Goal: Transaction & Acquisition: Subscribe to service/newsletter

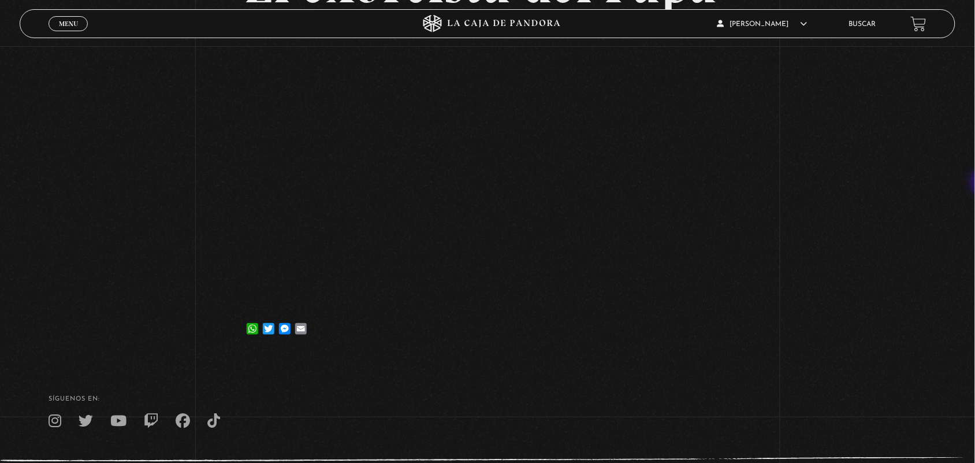
scroll to position [150, 0]
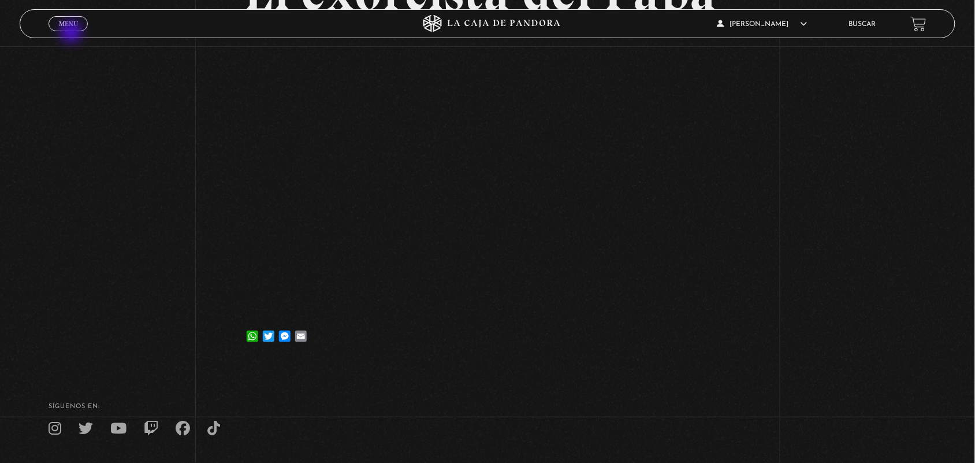
click at [72, 32] on div "Menu Cerrar" at bounding box center [195, 24] width 292 height 28
click at [65, 21] on span "Menu" at bounding box center [68, 23] width 19 height 7
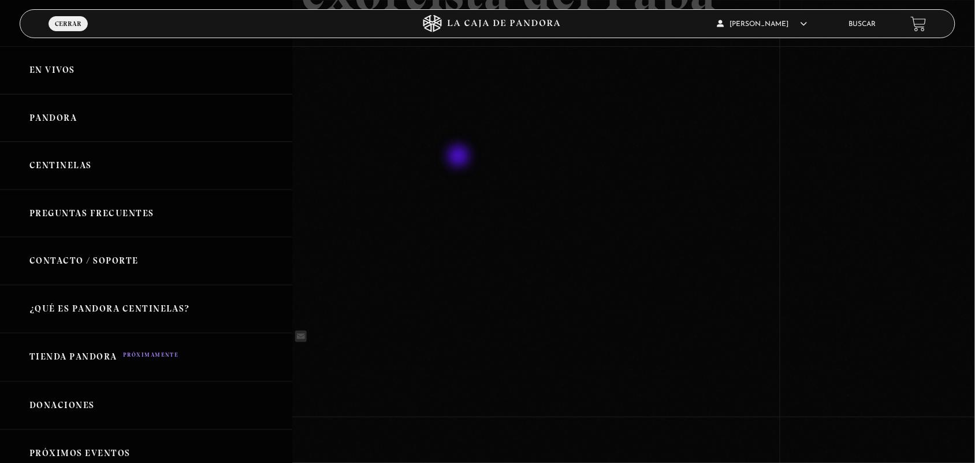
click at [462, 159] on div at bounding box center [487, 231] width 975 height 463
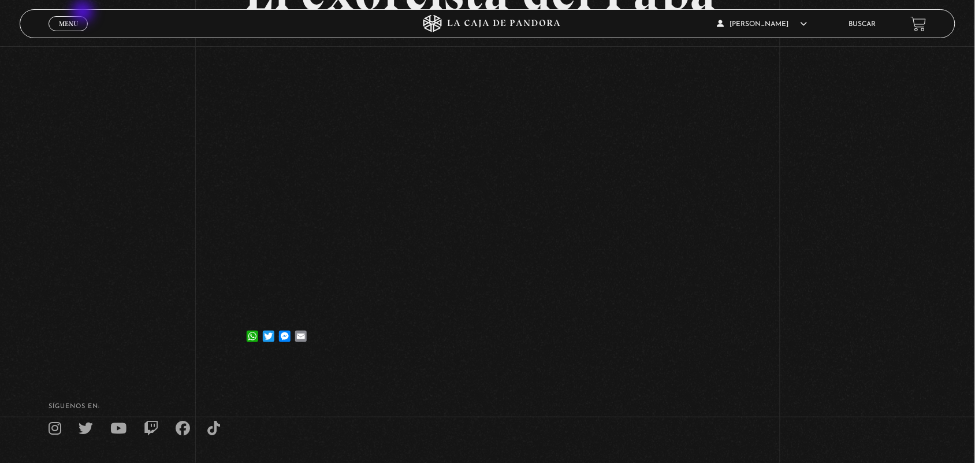
click at [84, 13] on div "Menu Cerrar" at bounding box center [195, 24] width 292 height 28
click at [74, 21] on span "Menu" at bounding box center [68, 23] width 19 height 7
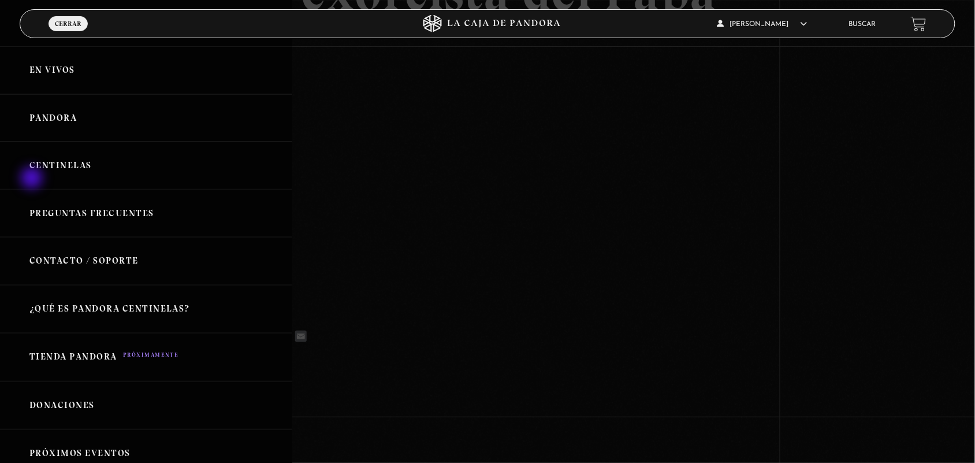
click at [33, 179] on link "Centinelas" at bounding box center [146, 165] width 292 height 48
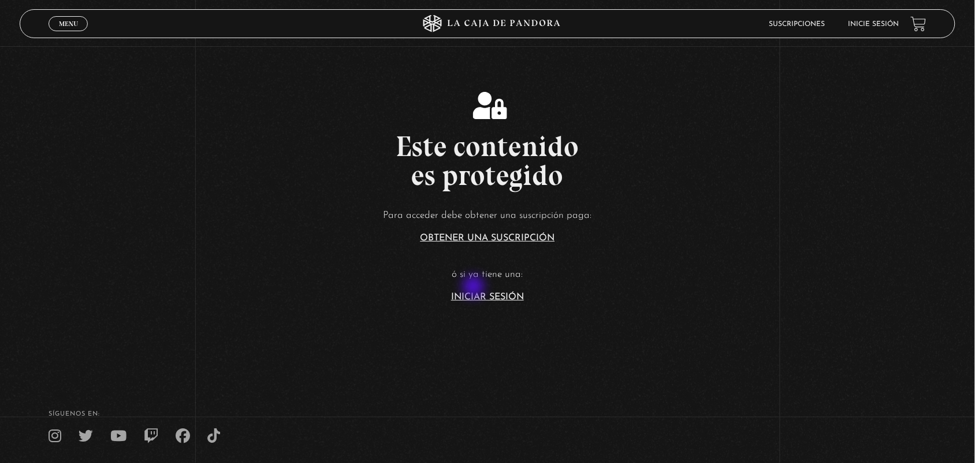
click at [471, 286] on article "Para acceder debe obtener una suscripción paga: Obtener una suscripción ó si ya…" at bounding box center [487, 254] width 975 height 94
click at [478, 296] on link "Iniciar Sesión" at bounding box center [487, 296] width 73 height 9
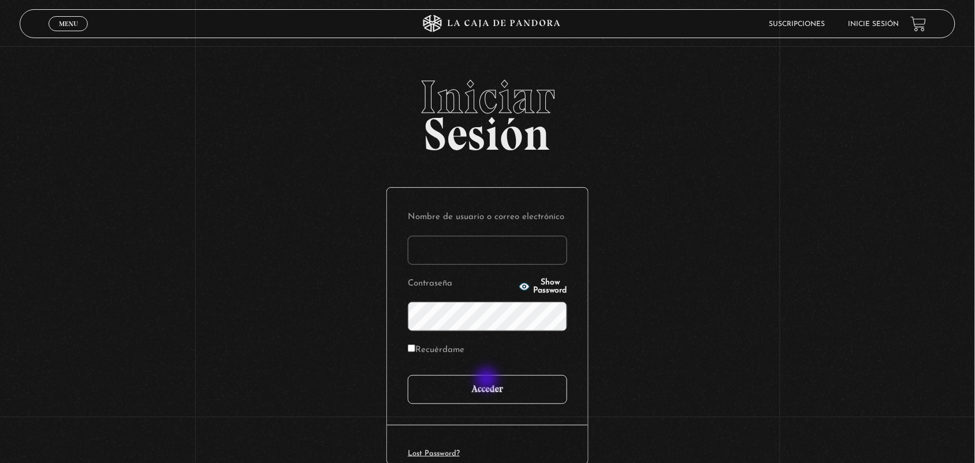
type input "ANGE-LU"
click at [486, 380] on input "Acceder" at bounding box center [487, 389] width 159 height 29
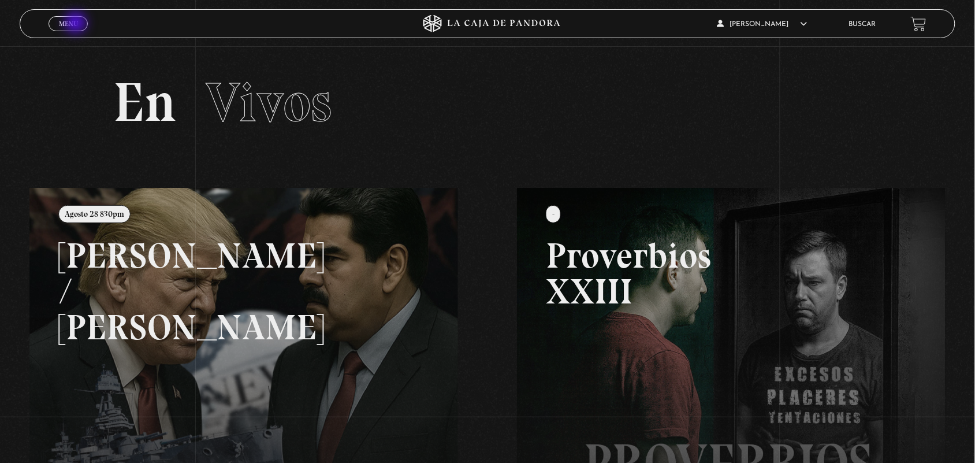
click at [77, 24] on span "Menu" at bounding box center [68, 23] width 19 height 7
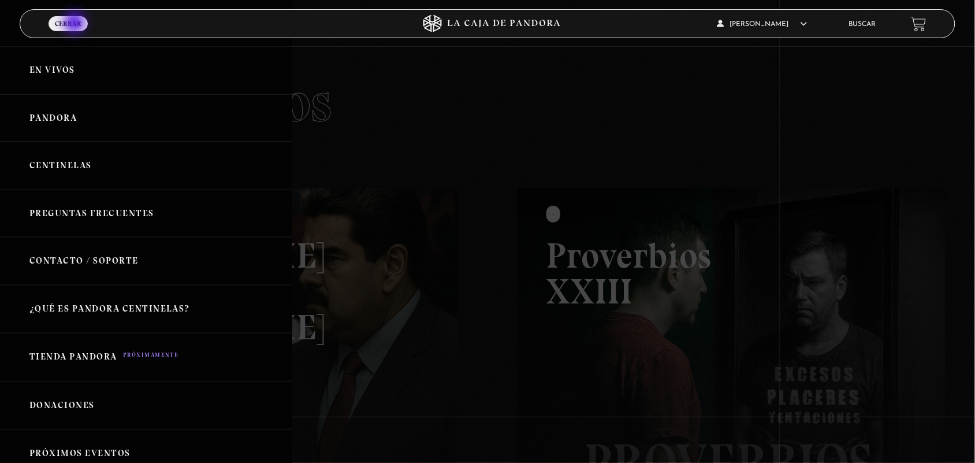
click at [75, 21] on span "Cerrar" at bounding box center [68, 23] width 27 height 7
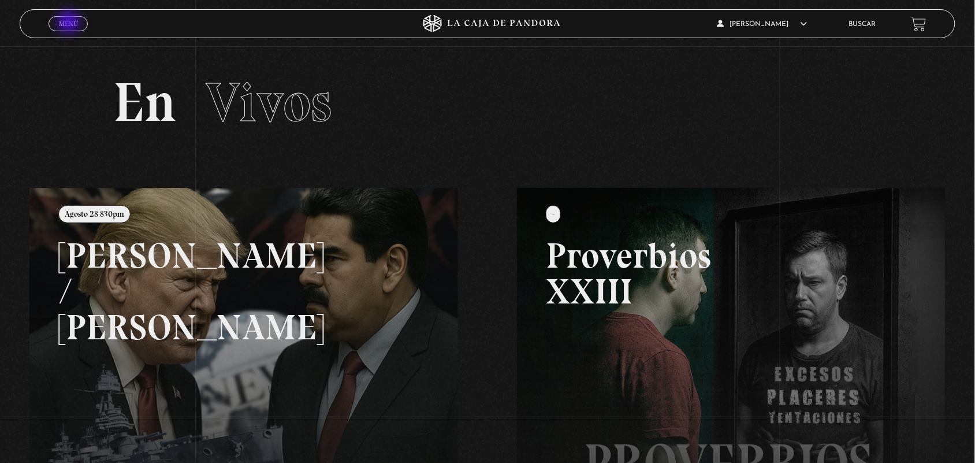
click at [70, 23] on span "Menu" at bounding box center [68, 23] width 19 height 7
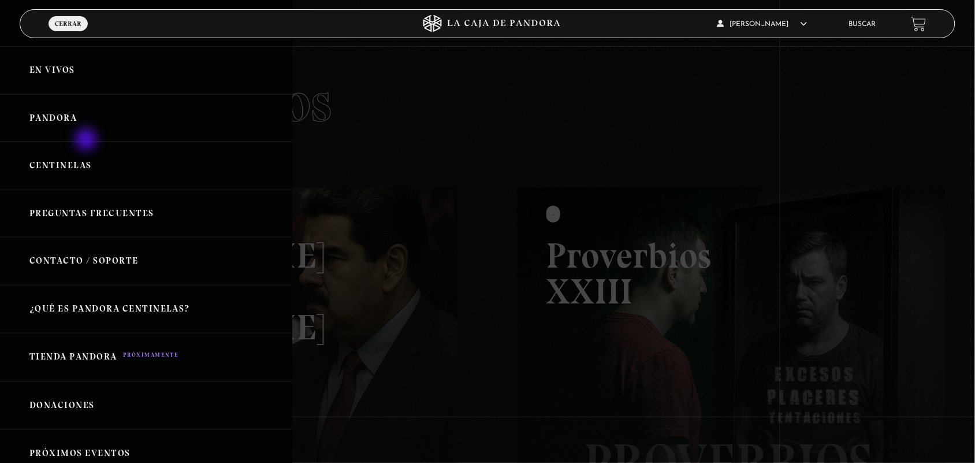
drag, startPoint x: 90, startPoint y: 159, endPoint x: 87, endPoint y: 139, distance: 20.4
click at [87, 139] on ul "En vivos Pandora Centinelas Preguntas Frecuentes Contacto / Soporte ¿Qué es Pan…" at bounding box center [146, 308] width 292 height 525
click at [87, 139] on link "Pandora" at bounding box center [146, 118] width 292 height 48
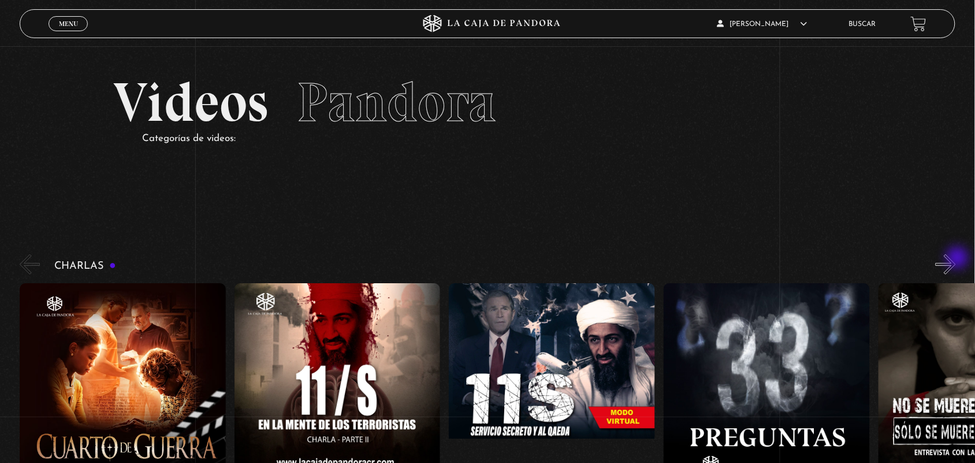
click at [956, 259] on button "»" at bounding box center [945, 264] width 20 height 20
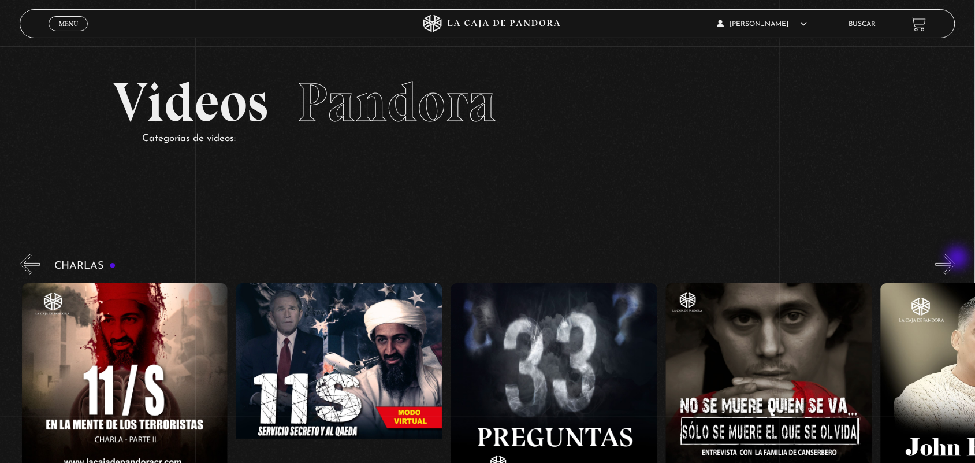
click at [956, 259] on button "»" at bounding box center [945, 264] width 20 height 20
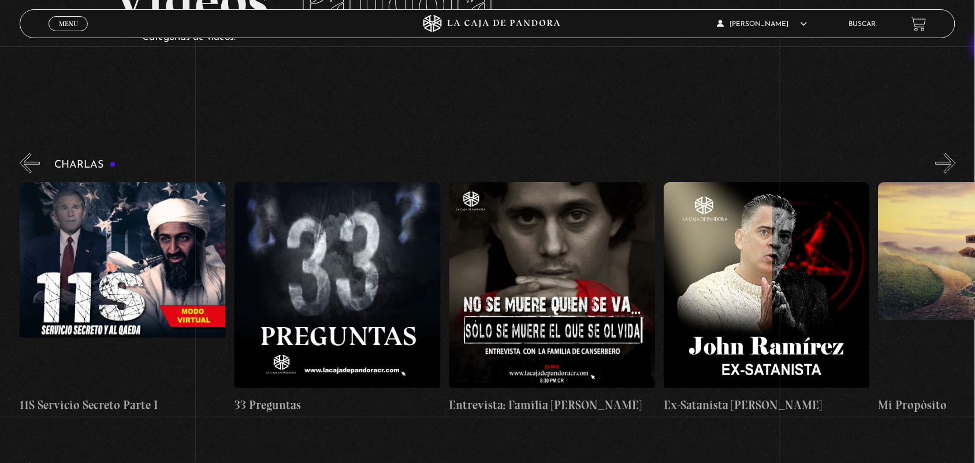
scroll to position [128, 0]
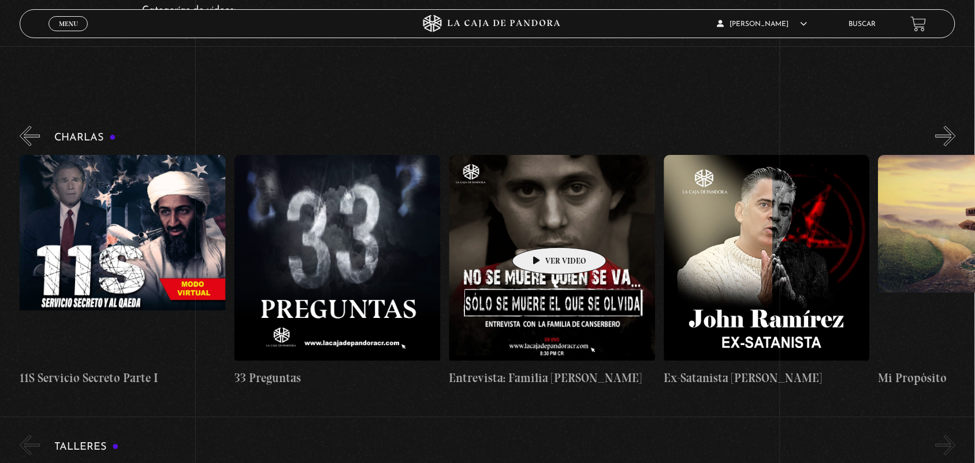
click at [541, 230] on figure at bounding box center [552, 259] width 206 height 208
click at [535, 214] on figure at bounding box center [552, 259] width 206 height 208
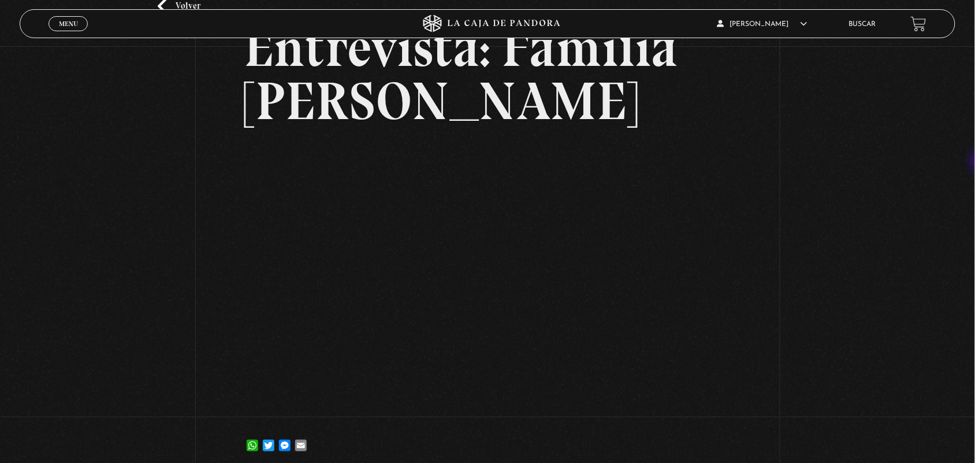
scroll to position [102, 0]
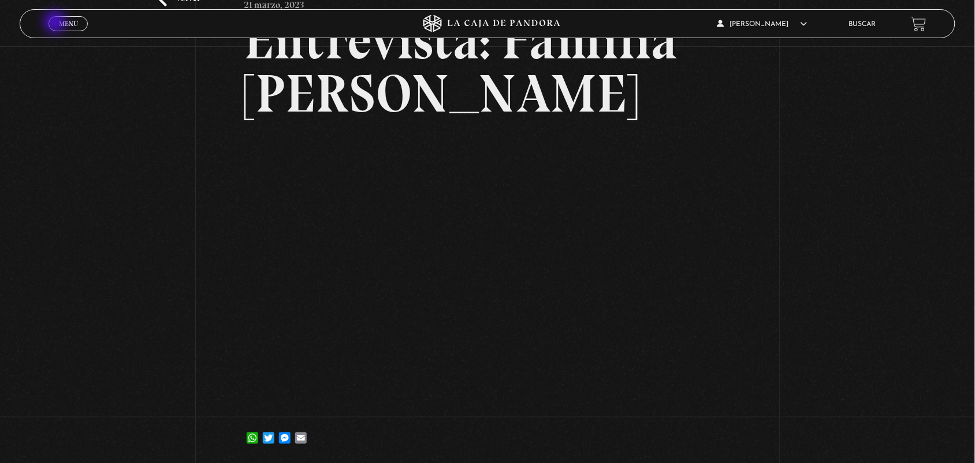
click at [56, 23] on link "Menu Cerrar" at bounding box center [68, 23] width 39 height 15
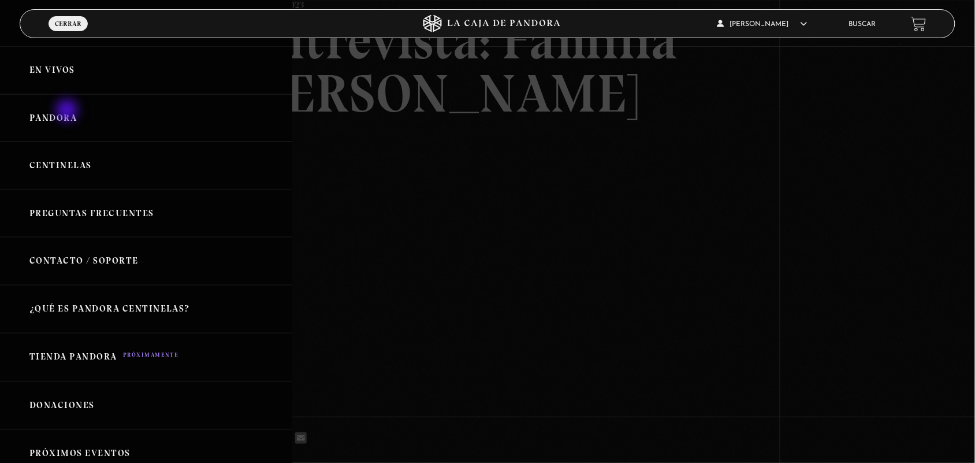
click at [68, 111] on link "Pandora" at bounding box center [146, 118] width 292 height 48
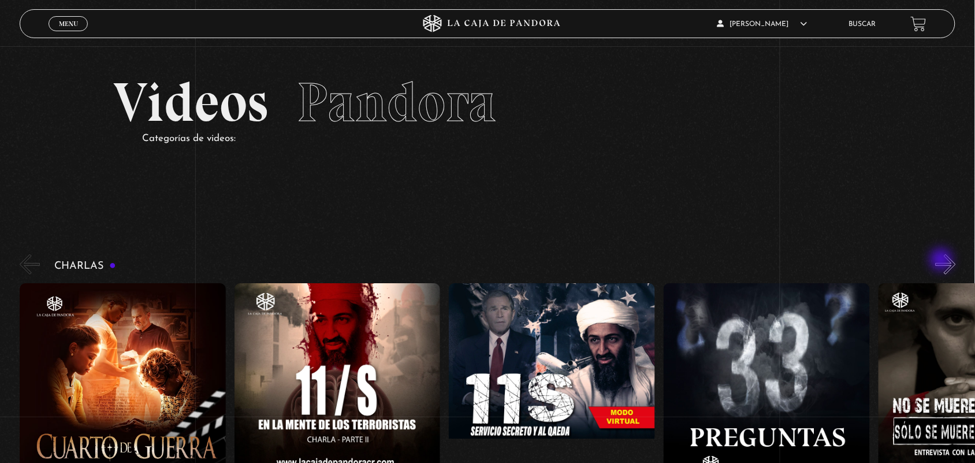
click at [942, 260] on div "Charlas Cuarto de Guerra 11S En la Mente de los Terroristas 11S Servicio Secret…" at bounding box center [497, 383] width 955 height 263
click at [952, 264] on button "»" at bounding box center [945, 264] width 20 height 20
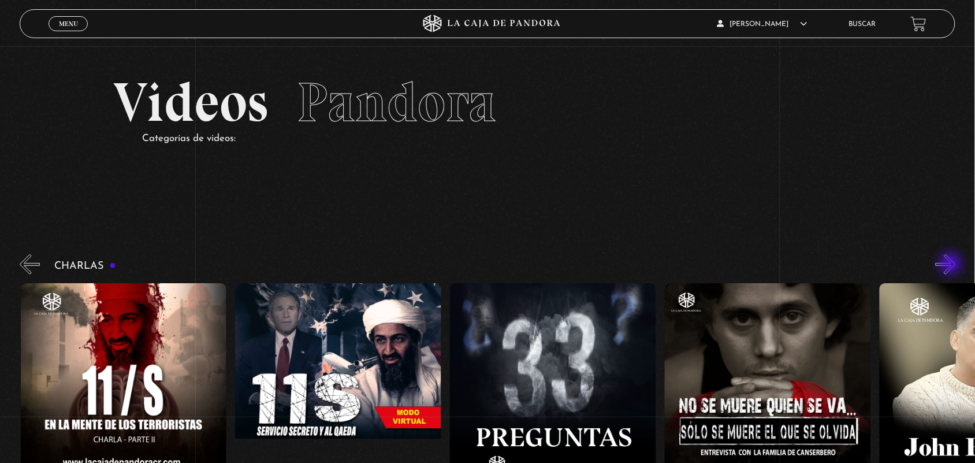
click at [952, 264] on button "»" at bounding box center [945, 264] width 20 height 20
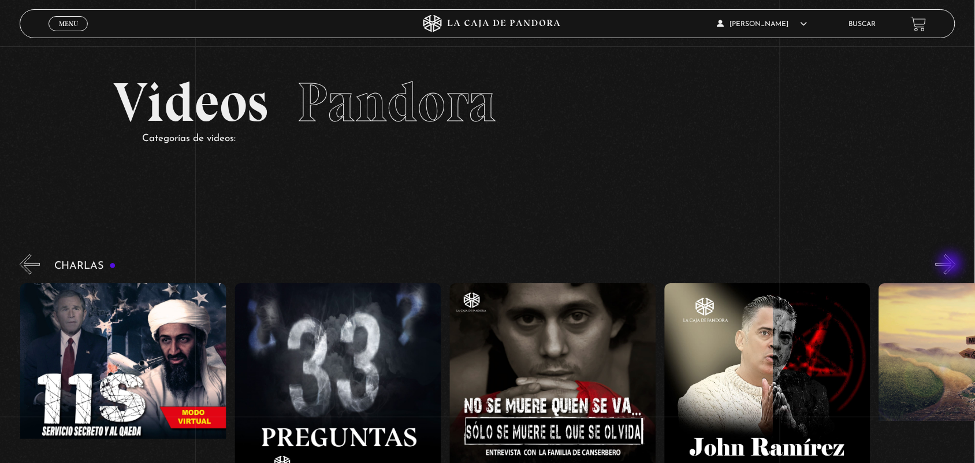
click at [952, 264] on button "»" at bounding box center [945, 264] width 20 height 20
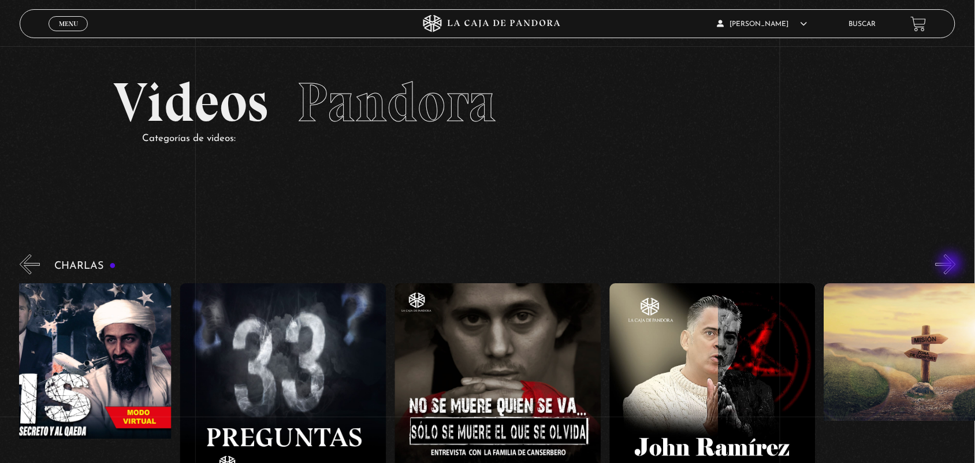
scroll to position [0, 536]
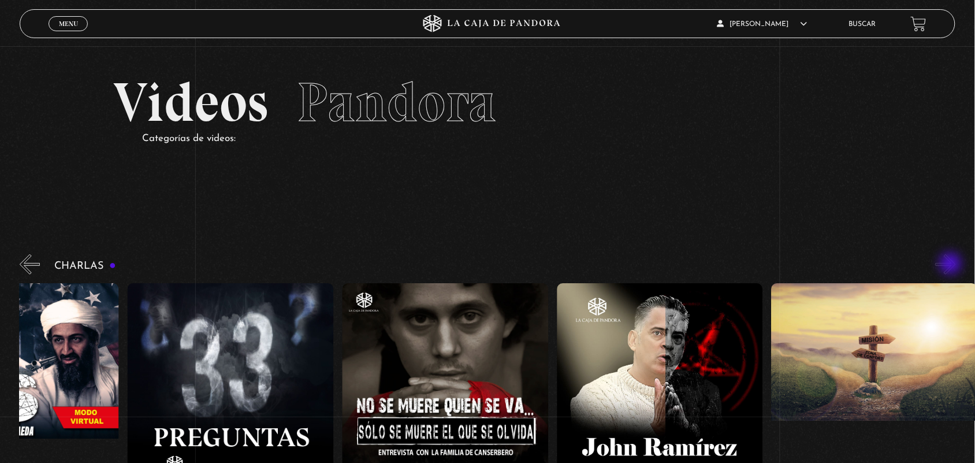
click at [952, 264] on button "»" at bounding box center [945, 264] width 20 height 20
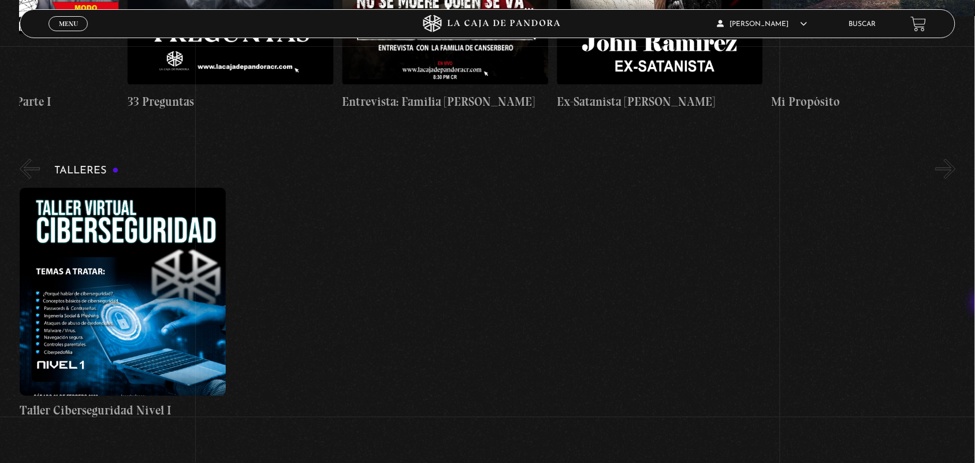
scroll to position [808, 0]
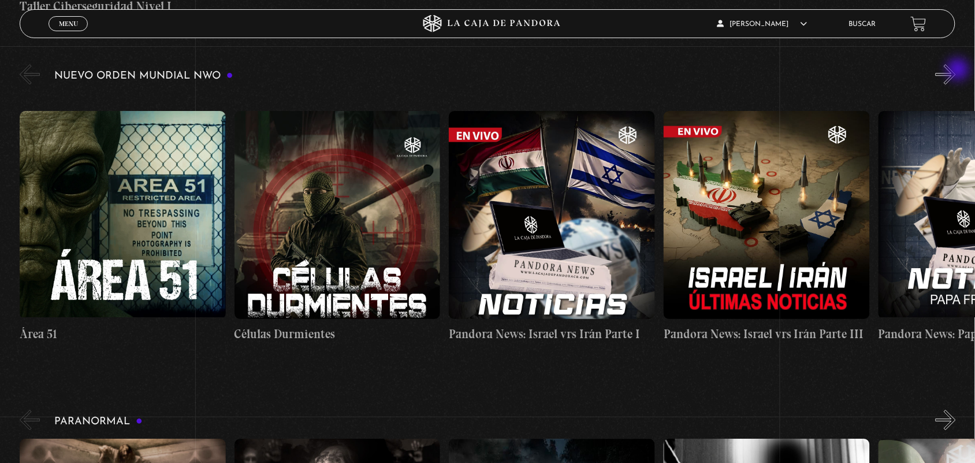
click at [956, 70] on button "»" at bounding box center [945, 74] width 20 height 20
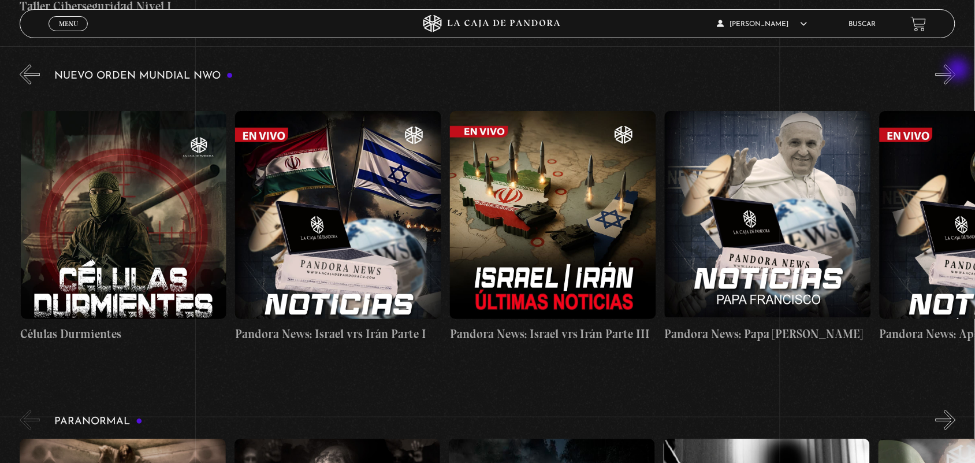
click at [956, 70] on button "»" at bounding box center [945, 74] width 20 height 20
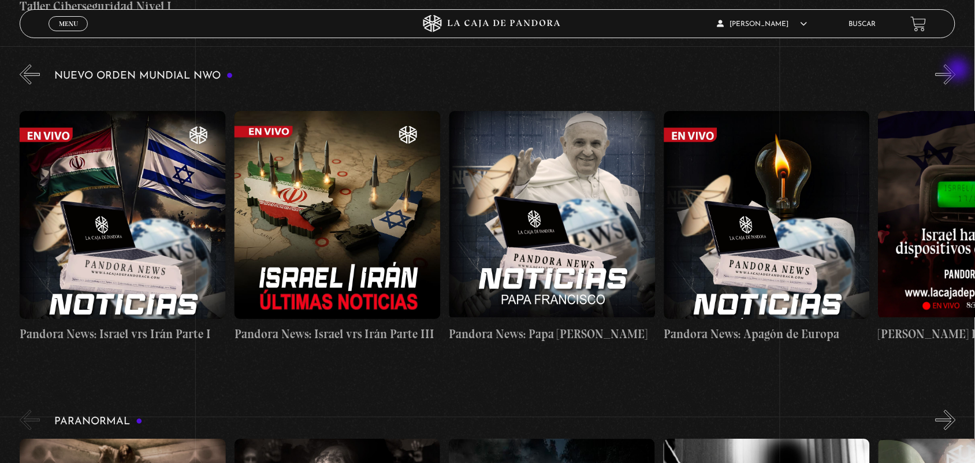
click at [956, 70] on button "»" at bounding box center [945, 74] width 20 height 20
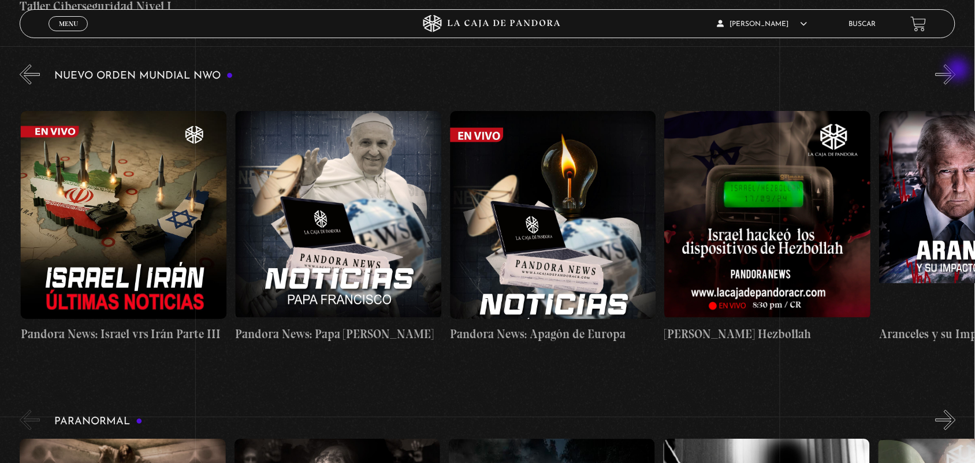
scroll to position [0, 644]
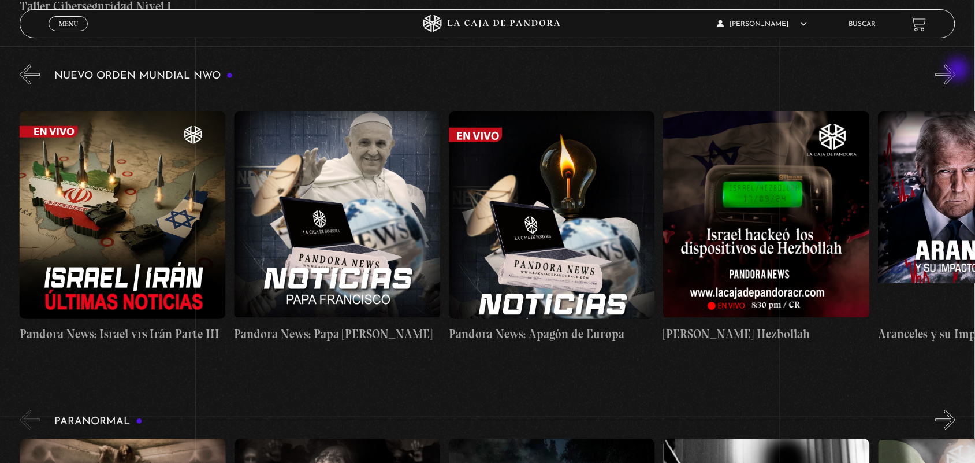
click at [956, 70] on button "»" at bounding box center [945, 74] width 20 height 20
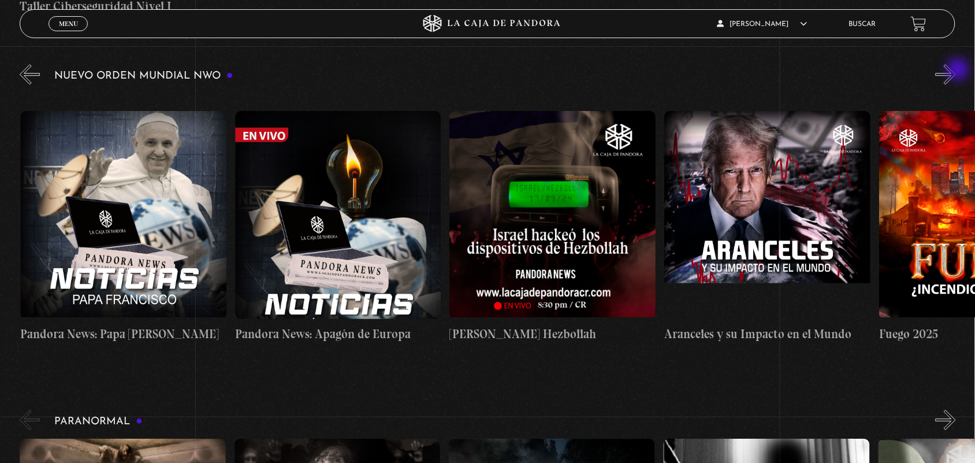
click at [956, 70] on button "»" at bounding box center [945, 74] width 20 height 20
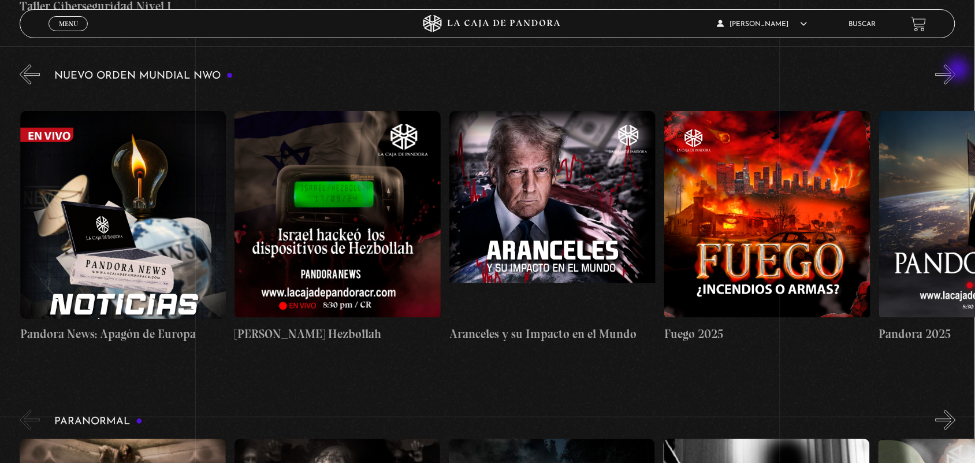
click at [956, 70] on button "»" at bounding box center [945, 74] width 20 height 20
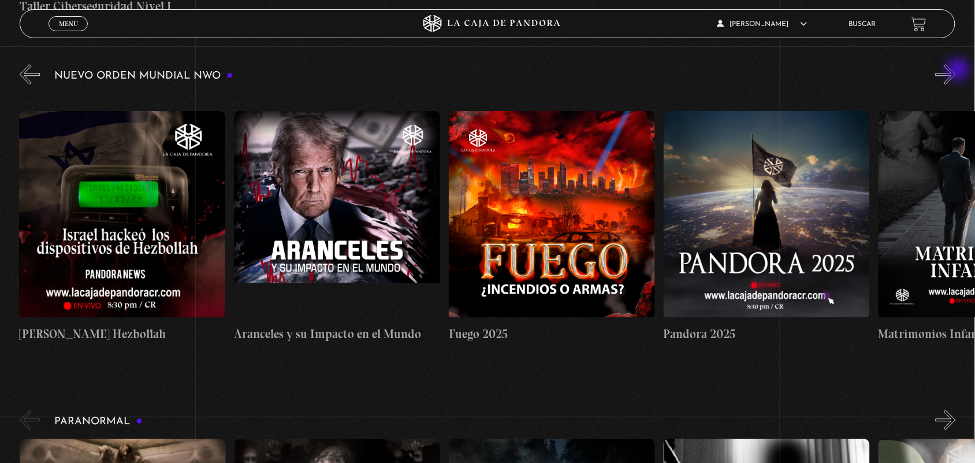
click at [956, 70] on button "»" at bounding box center [945, 74] width 20 height 20
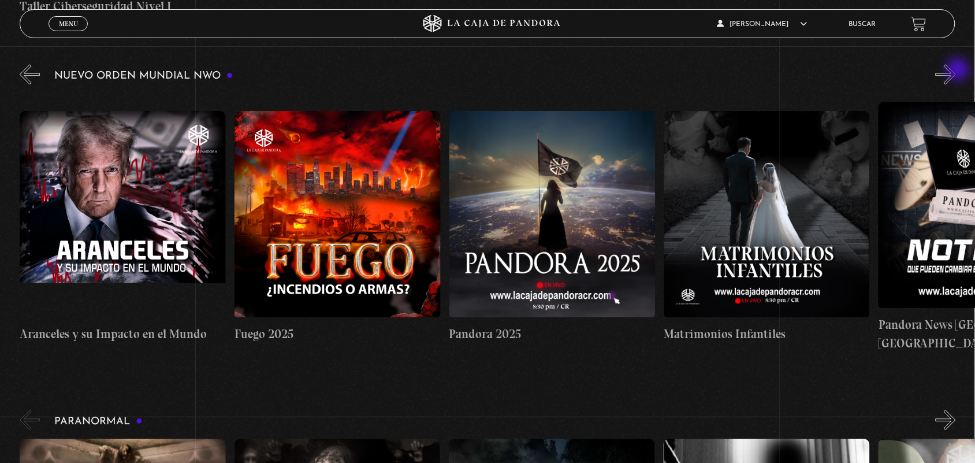
click at [956, 70] on button "»" at bounding box center [945, 74] width 20 height 20
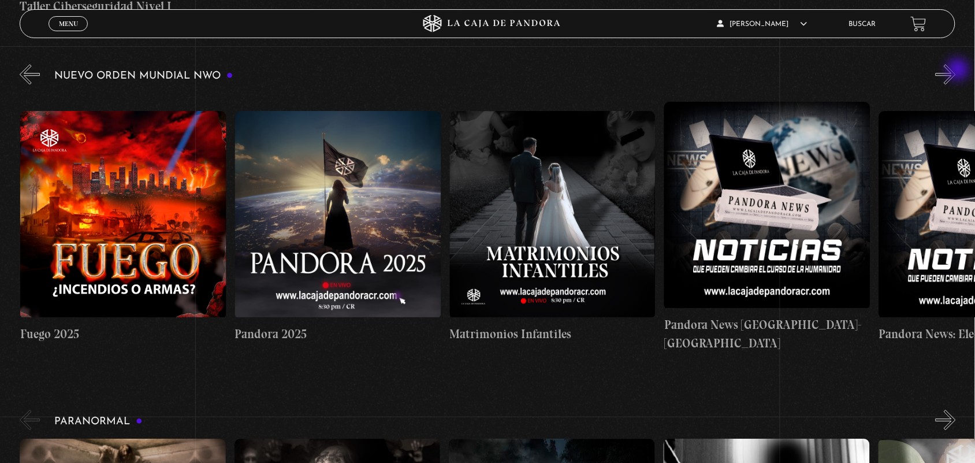
click at [956, 70] on button "»" at bounding box center [945, 74] width 20 height 20
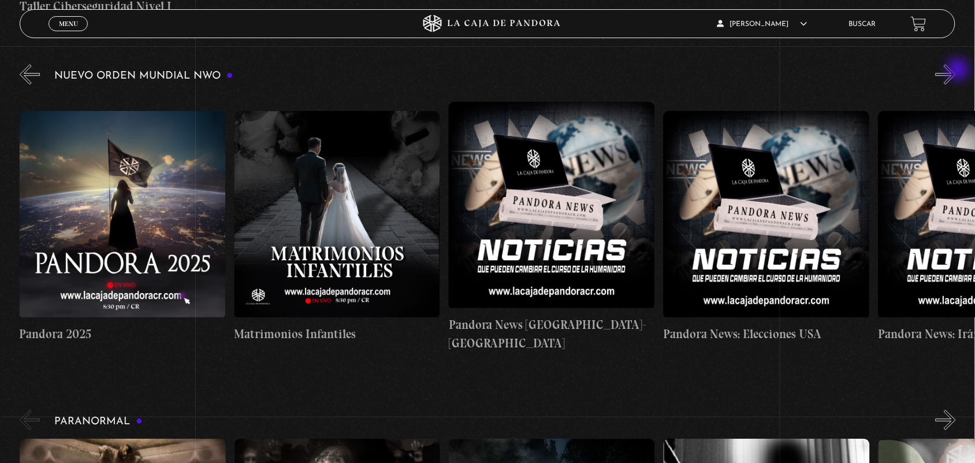
click at [956, 70] on button "»" at bounding box center [945, 74] width 20 height 20
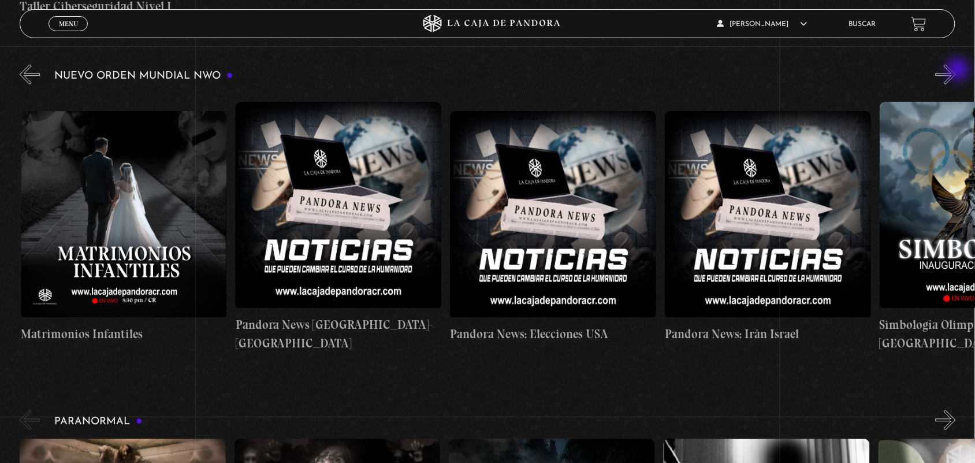
scroll to position [0, 2146]
click at [956, 70] on button "»" at bounding box center [945, 74] width 20 height 20
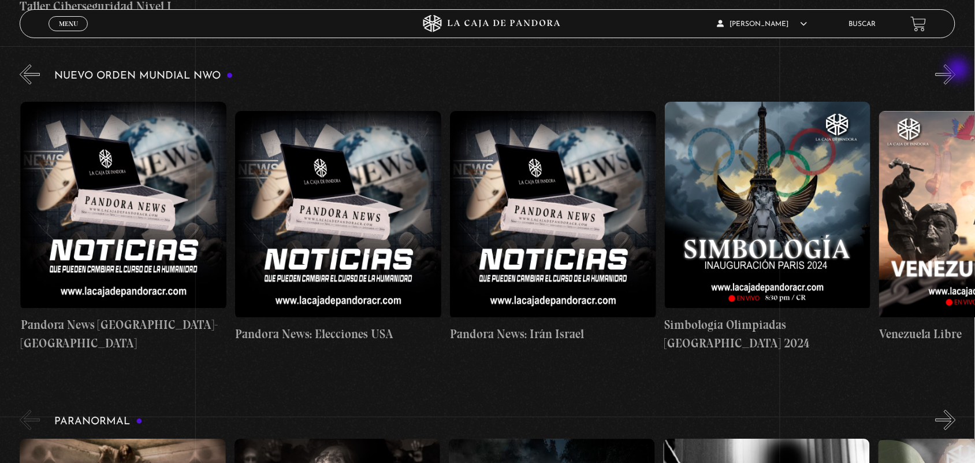
click at [956, 70] on button "»" at bounding box center [945, 74] width 20 height 20
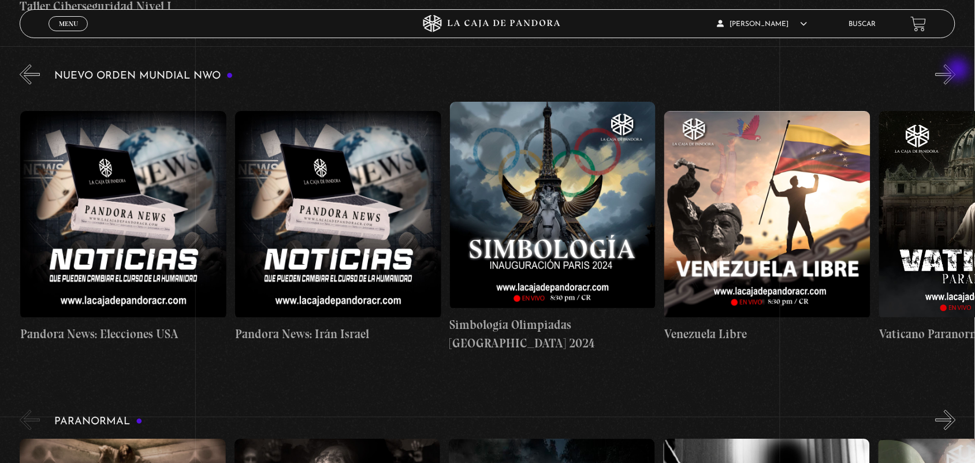
click at [956, 70] on button "»" at bounding box center [945, 74] width 20 height 20
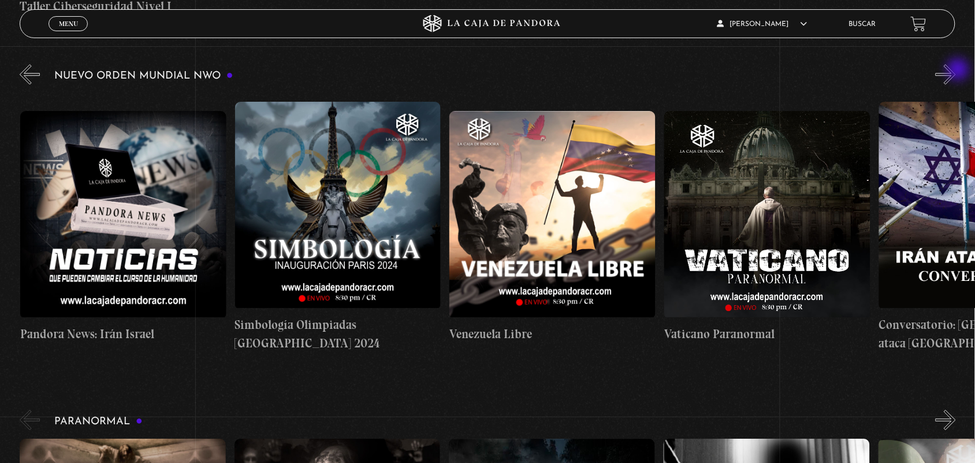
click at [956, 70] on button "»" at bounding box center [945, 74] width 20 height 20
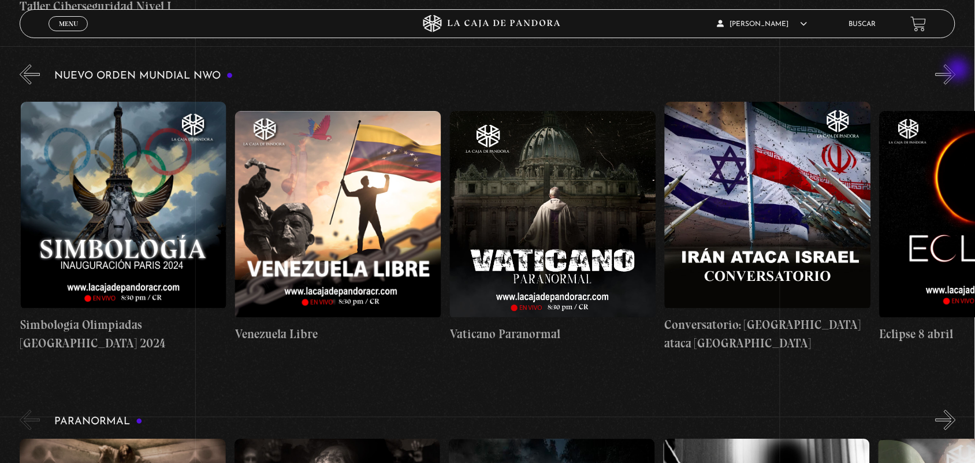
scroll to position [0, 3005]
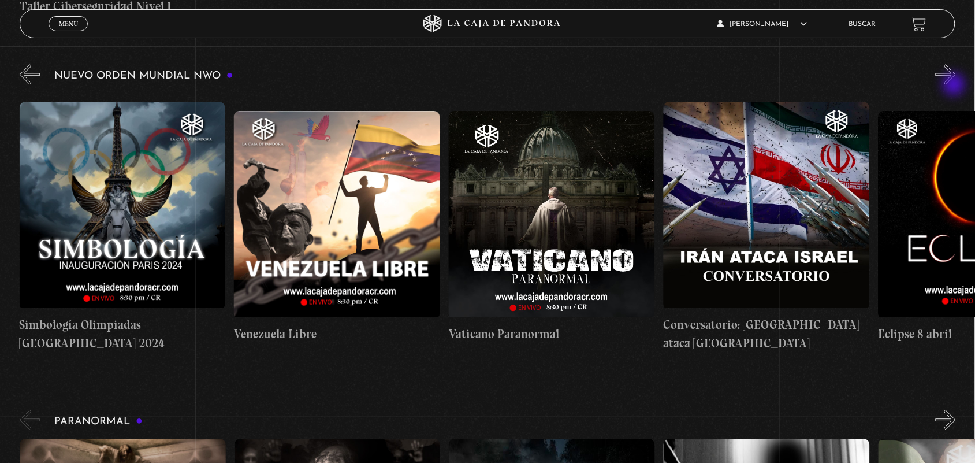
click at [961, 85] on div "Nuevo Orden Mundial NWO 2023" at bounding box center [497, 212] width 955 height 300
click at [956, 81] on button "»" at bounding box center [945, 74] width 20 height 20
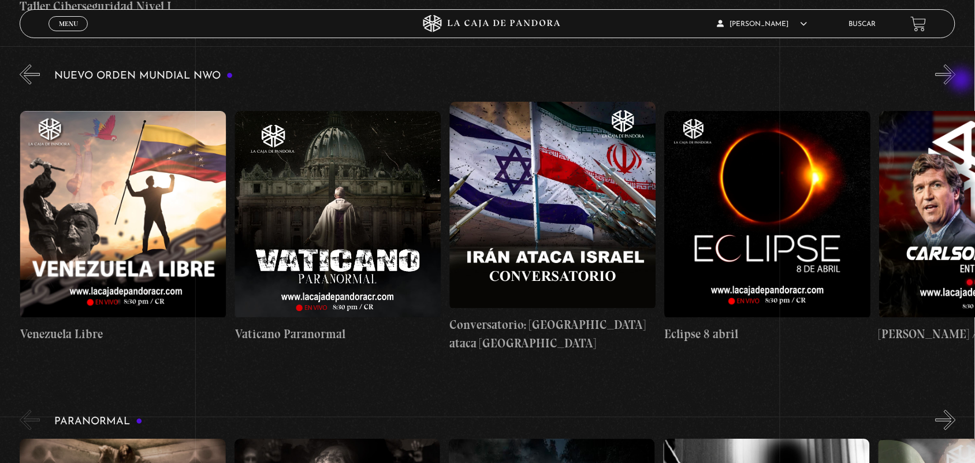
scroll to position [0, 3220]
click at [956, 81] on button "»" at bounding box center [945, 74] width 20 height 20
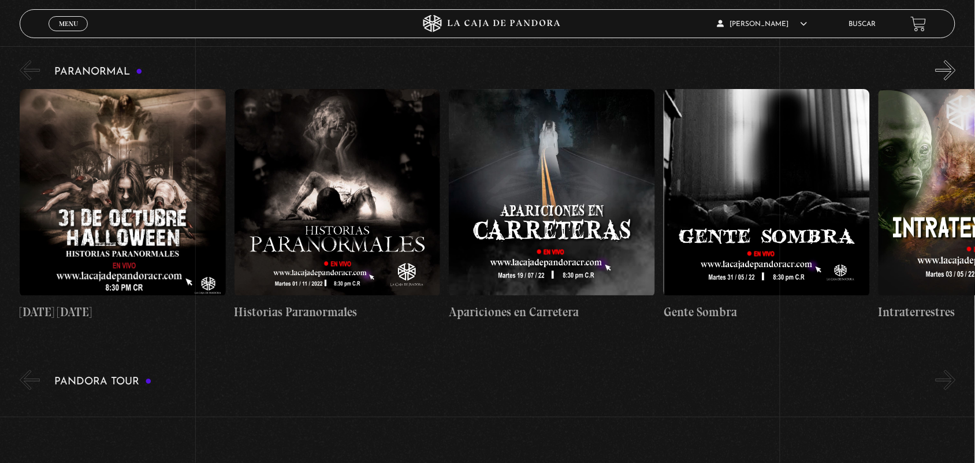
scroll to position [1148, 0]
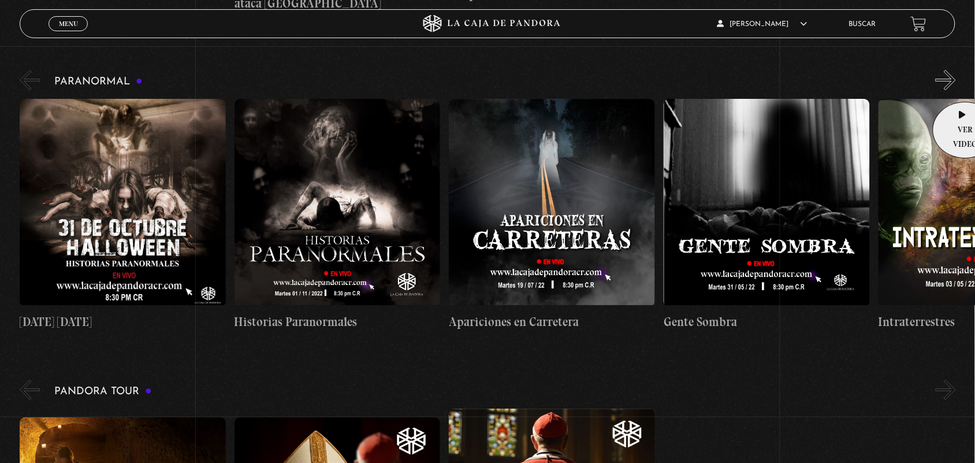
click at [961, 99] on figure at bounding box center [981, 203] width 206 height 208
click at [950, 70] on button "»" at bounding box center [945, 80] width 20 height 20
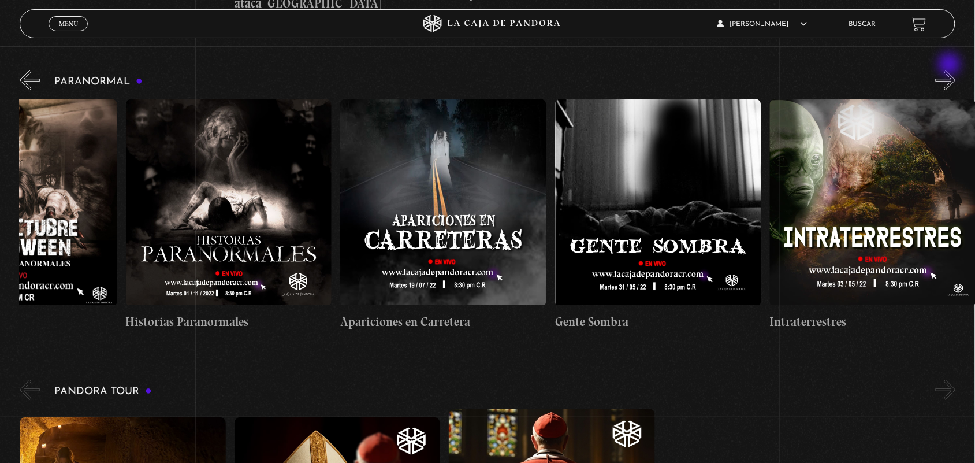
scroll to position [0, 166]
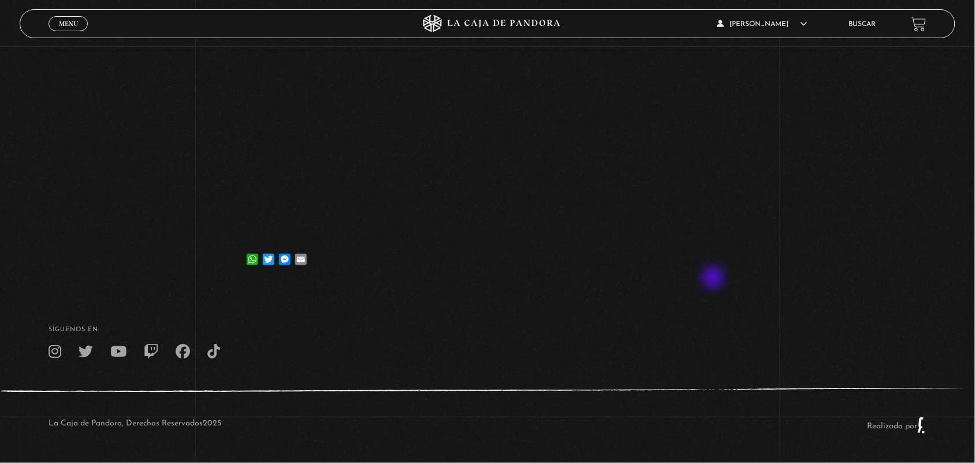
scroll to position [156, 0]
